Goal: Transaction & Acquisition: Purchase product/service

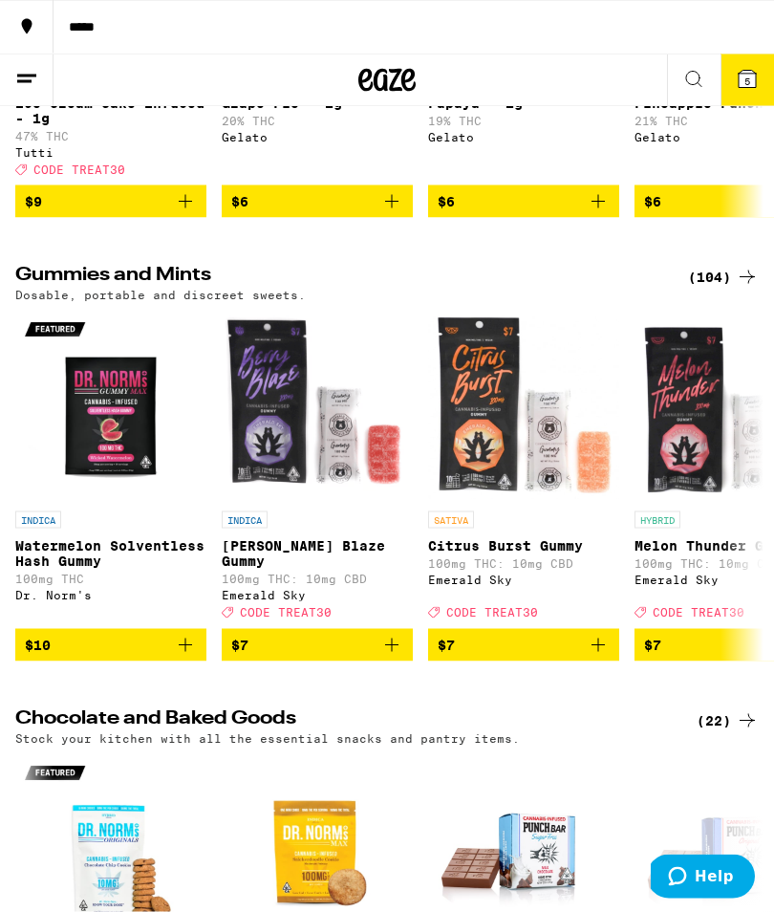
scroll to position [5944, 0]
